Goal: Find contact information: Find contact information

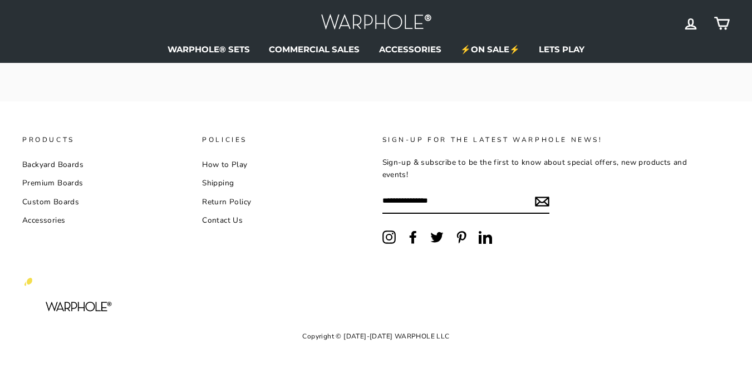
scroll to position [1901, 0]
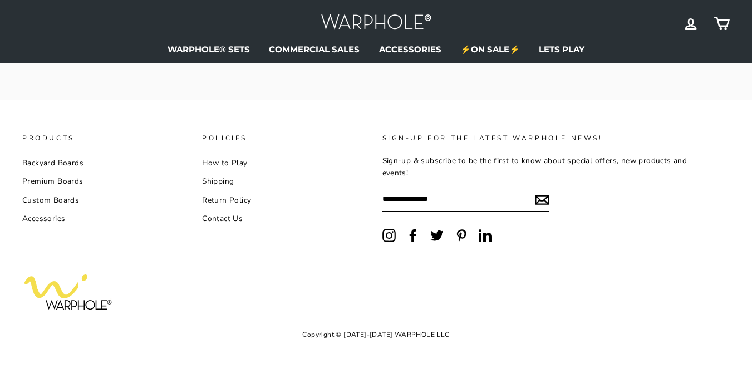
click at [224, 219] on link "Contact Us" at bounding box center [222, 219] width 41 height 17
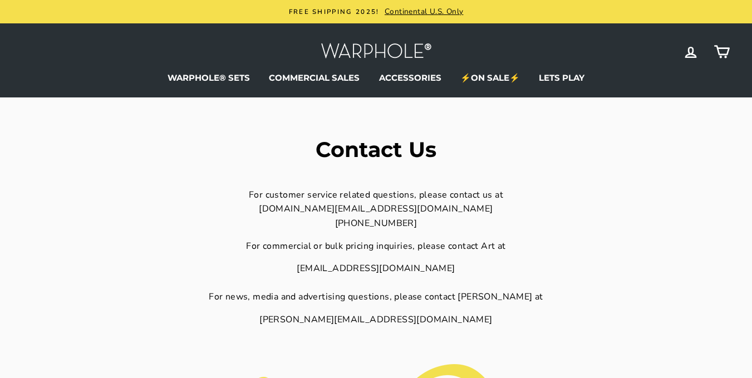
click at [384, 211] on div "[DOMAIN_NAME][EMAIL_ADDRESS][DOMAIN_NAME]" at bounding box center [377, 209] width 528 height 14
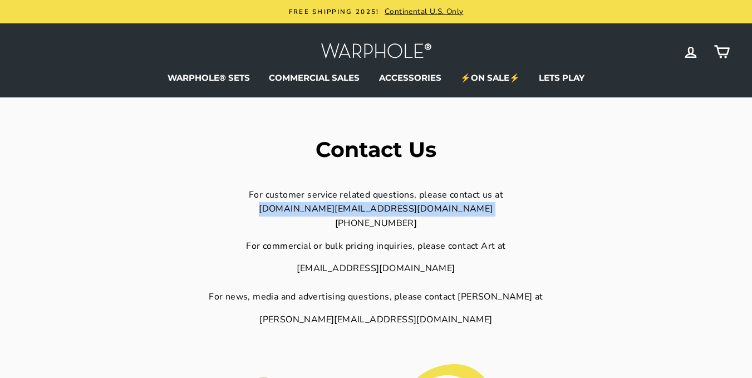
click at [384, 211] on div "[DOMAIN_NAME][EMAIL_ADDRESS][DOMAIN_NAME]" at bounding box center [377, 209] width 528 height 14
copy div "[DOMAIN_NAME][EMAIL_ADDRESS][DOMAIN_NAME]"
